Goal: Information Seeking & Learning: Check status

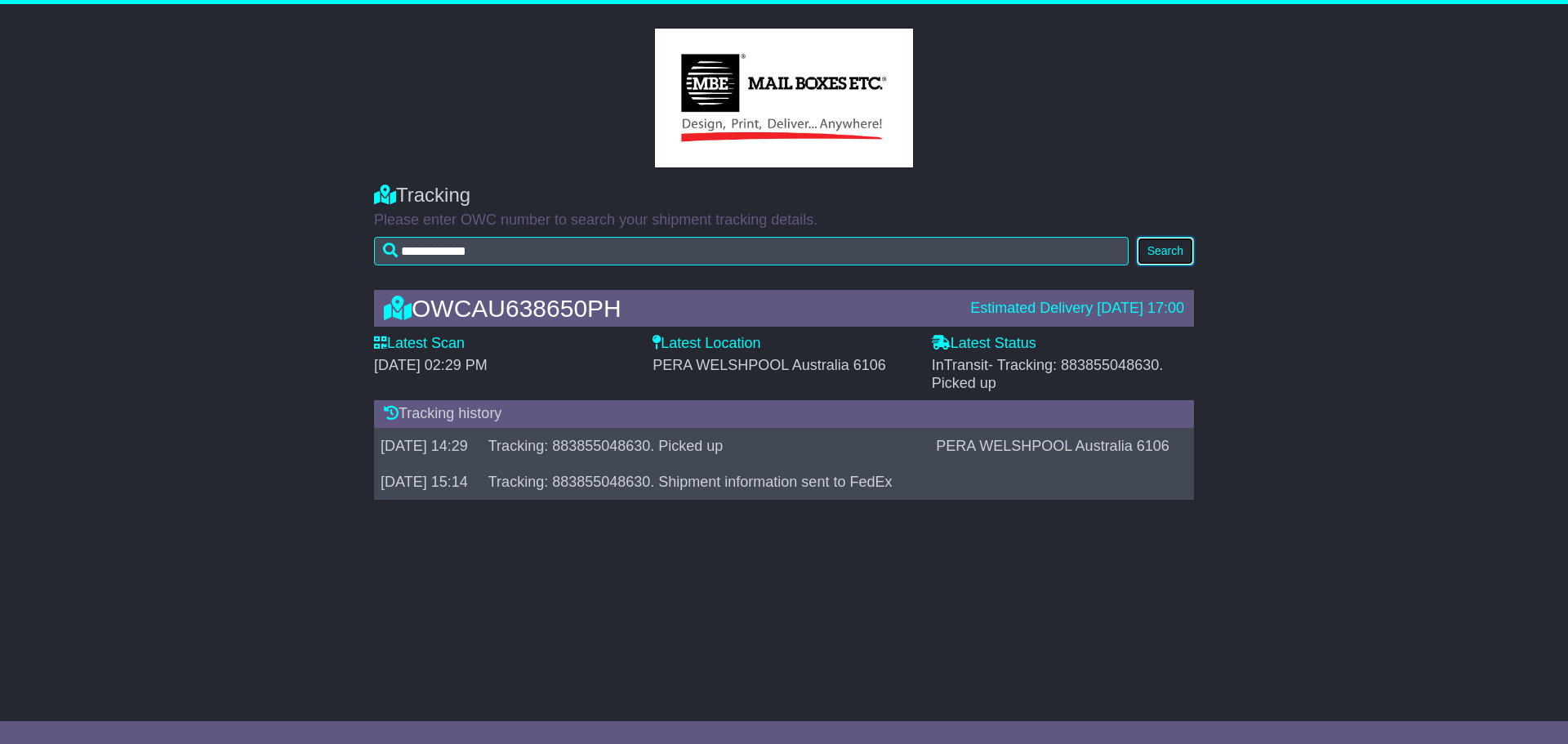
click at [1163, 249] on button "Search" at bounding box center [1165, 251] width 57 height 28
click at [990, 352] on label "Latest Status" at bounding box center [983, 344] width 104 height 18
click at [1172, 257] on button "Search" at bounding box center [1165, 251] width 57 height 28
click at [795, 318] on div "OWCAU638650PH" at bounding box center [668, 307] width 586 height 27
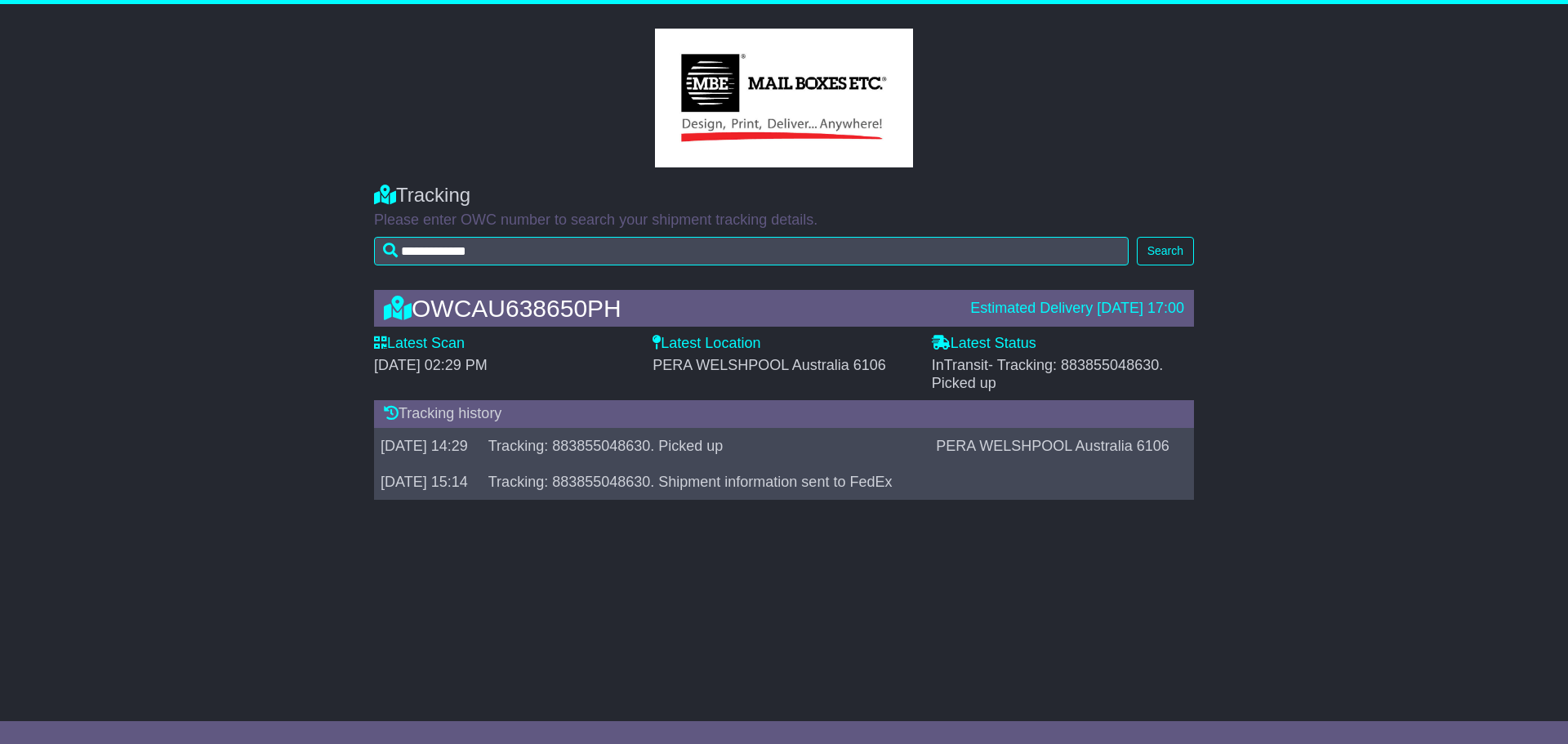
drag, startPoint x: 715, startPoint y: 361, endPoint x: 707, endPoint y: 354, distance: 10.6
click at [712, 360] on span "PERA WELSHPOOL Australia 6106" at bounding box center [769, 364] width 232 height 16
click at [705, 353] on div "Latest Location PERA WELSHPOOL Australia 6106" at bounding box center [784, 355] width 262 height 40
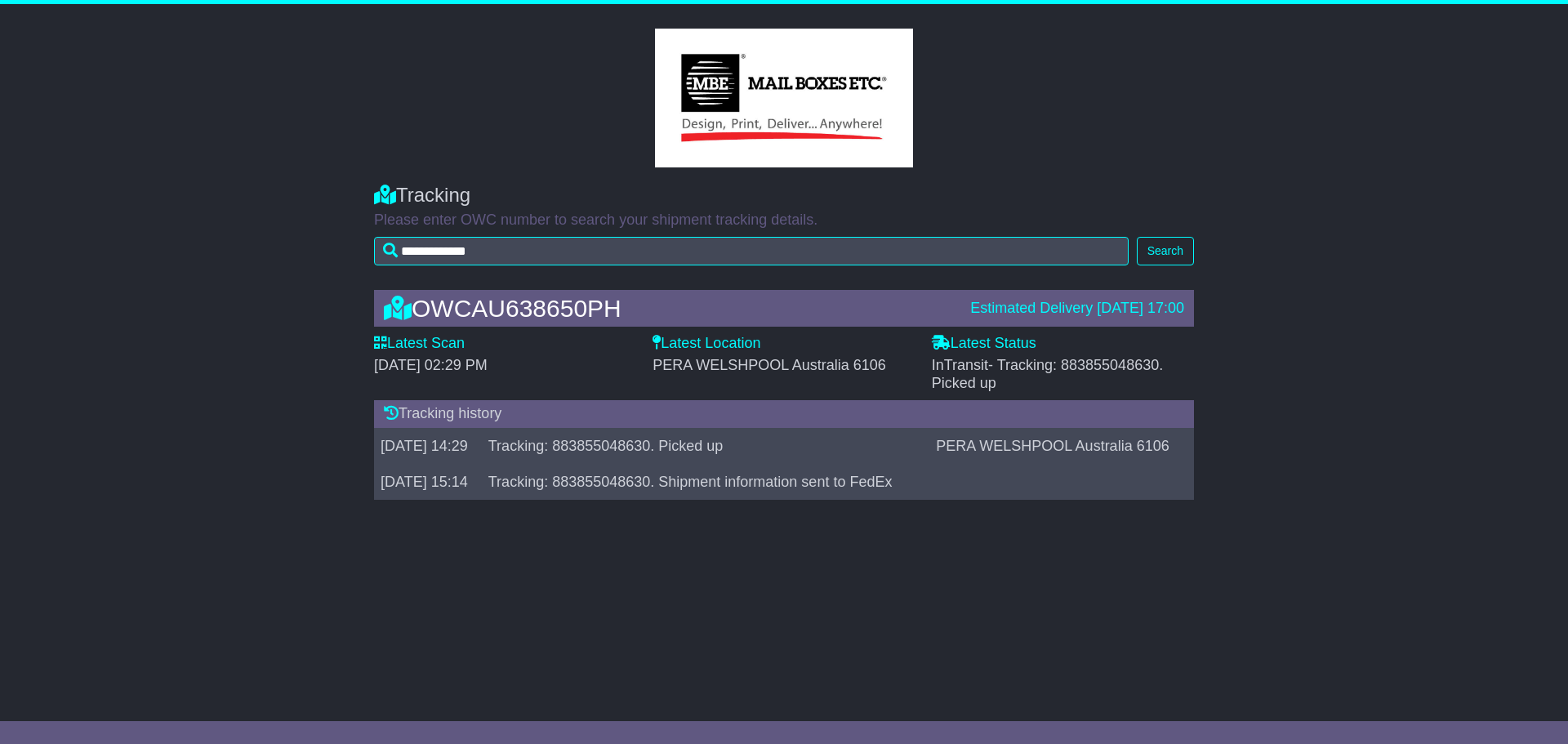
click at [705, 364] on span "PERA WELSHPOOL Australia 6106" at bounding box center [769, 364] width 232 height 16
click at [1039, 364] on span "- Tracking: 883855048630. Picked up" at bounding box center [1047, 374] width 232 height 34
click at [990, 388] on span "- Tracking: 883855048630. Picked up" at bounding box center [1047, 374] width 232 height 34
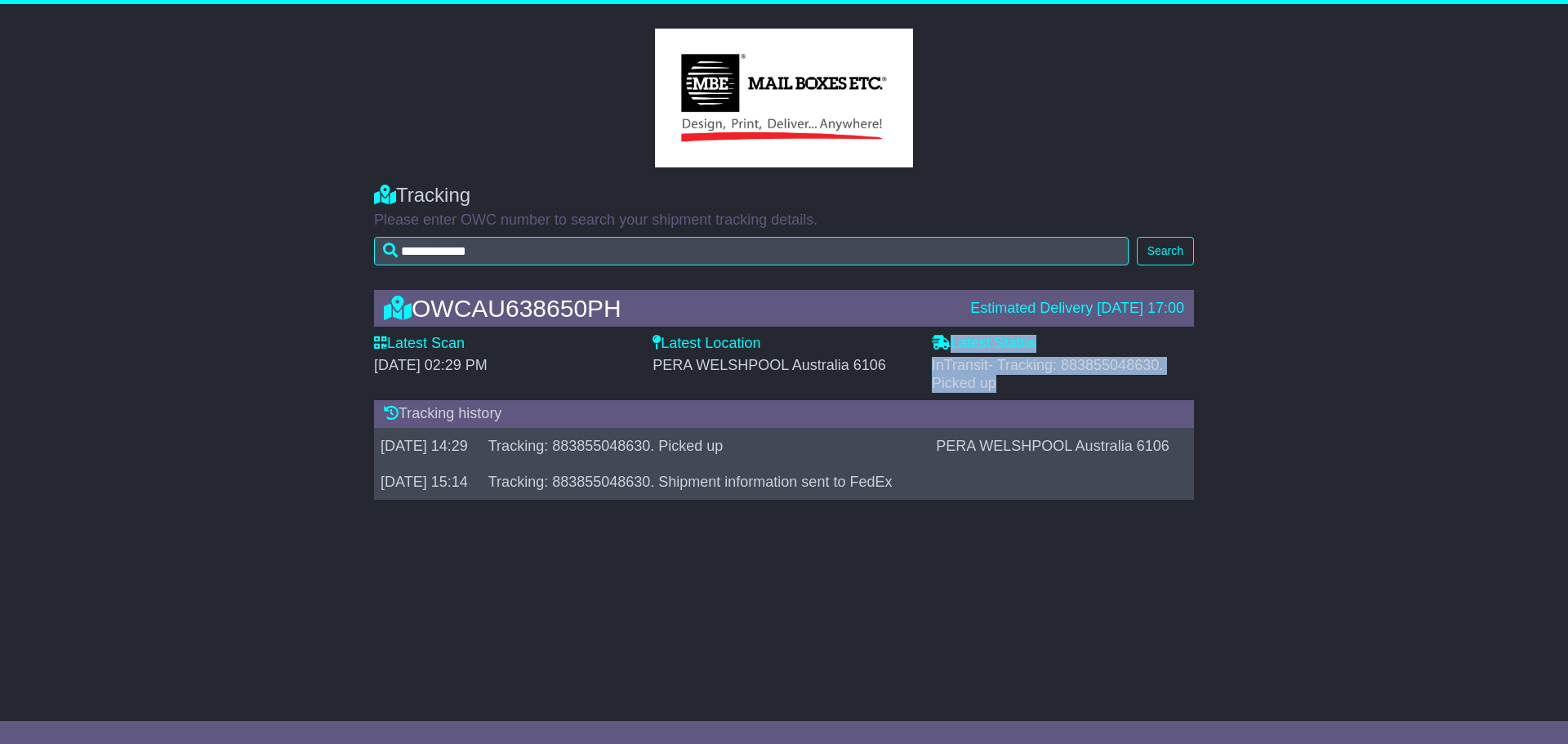
drag, startPoint x: 932, startPoint y: 346, endPoint x: 1057, endPoint y: 384, distance: 130.6
click at [1057, 384] on div "Latest Status - InTransit - Tracking: 883855048630. Picked up" at bounding box center [1063, 363] width 262 height 57
click at [1057, 384] on div "InTransit - Tracking: 883855048630. Picked up" at bounding box center [1063, 374] width 262 height 35
drag, startPoint x: 316, startPoint y: 329, endPoint x: 693, endPoint y: 320, distance: 377.1
click at [693, 320] on div "OWCAU638650PH Estimated Delivery 01 Sep 2025 17:00 Latest Scan 27 August 2025 -…" at bounding box center [784, 399] width 1568 height 251
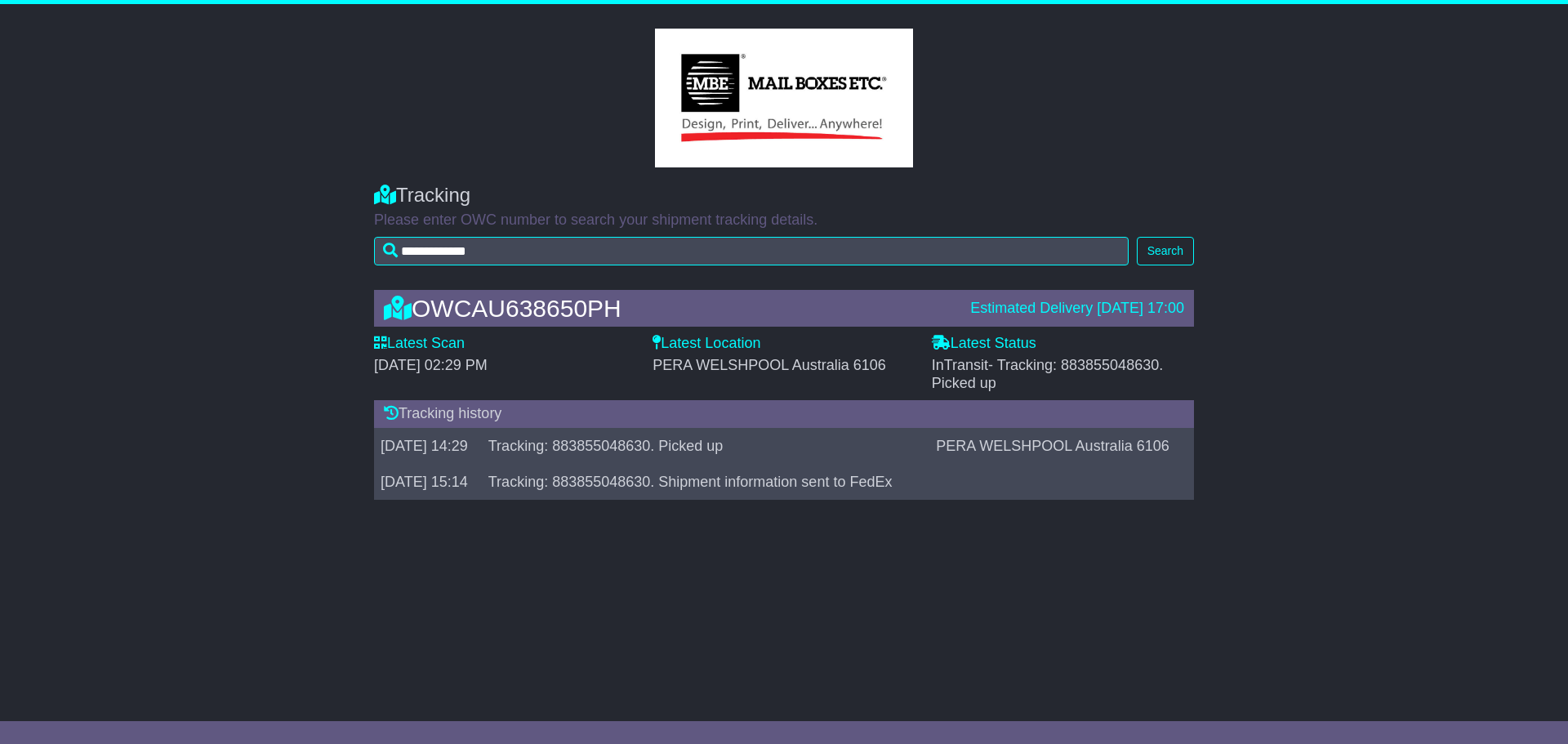
click at [995, 155] on col-sm-3 at bounding box center [784, 97] width 907 height 139
